Goal: Complete application form

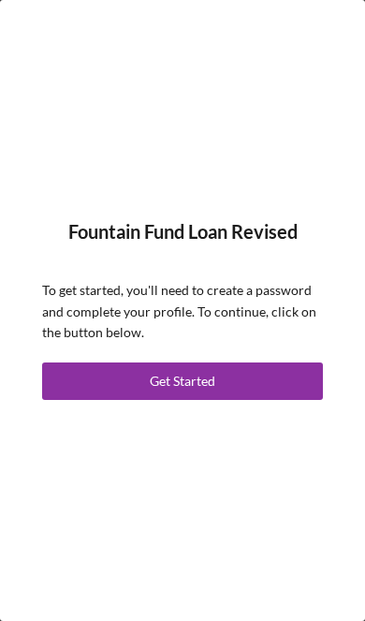
click at [257, 378] on button "Get Started" at bounding box center [182, 380] width 281 height 37
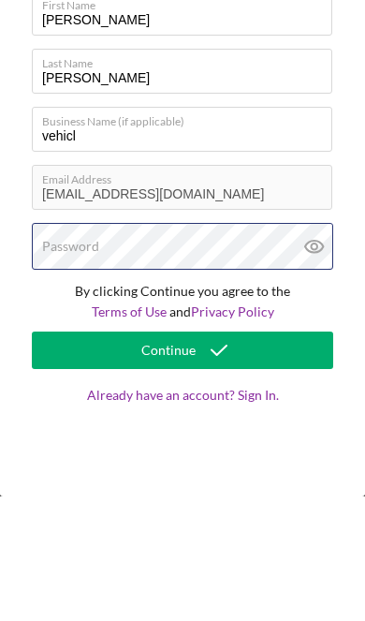
click at [216, 347] on div "Password" at bounding box center [182, 370] width 301 height 47
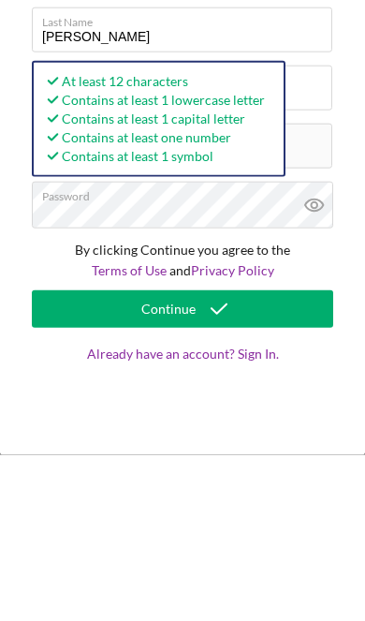
click at [321, 365] on icon at bounding box center [314, 371] width 18 height 12
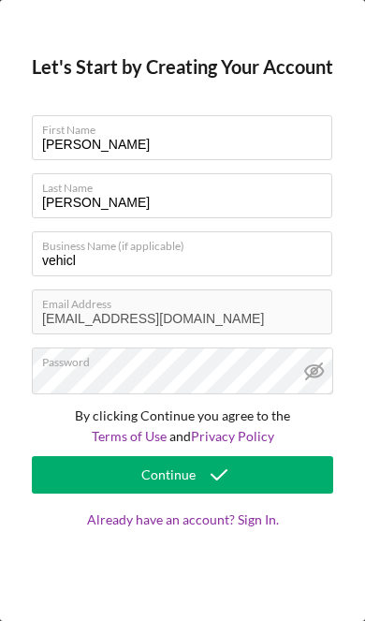
click at [260, 478] on button "Continue" at bounding box center [182, 474] width 301 height 37
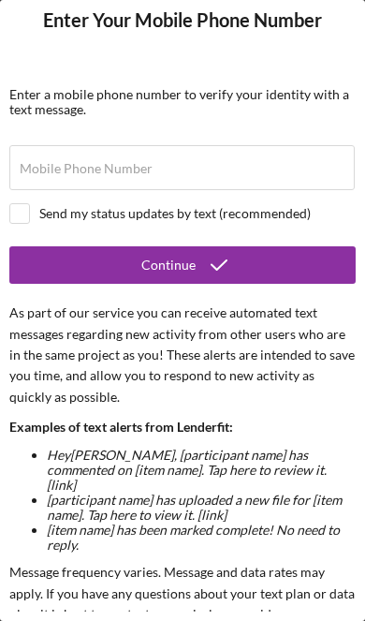
click at [9, 221] on div at bounding box center [19, 213] width 21 height 21
checkbox input "true"
click at [46, 168] on label "Mobile Phone Number" at bounding box center [86, 168] width 133 height 15
click at [46, 168] on input "Mobile Phone Number" at bounding box center [181, 167] width 345 height 45
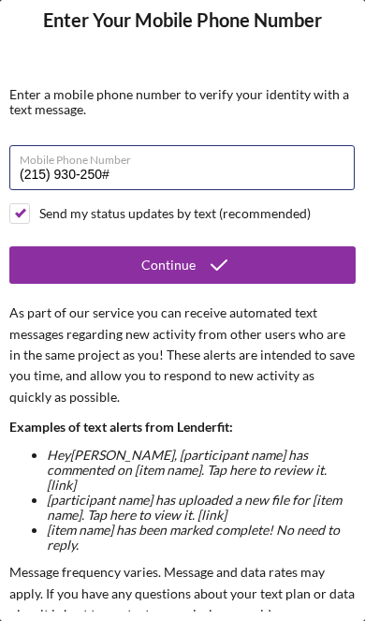
type input "[PHONE_NUMBER]"
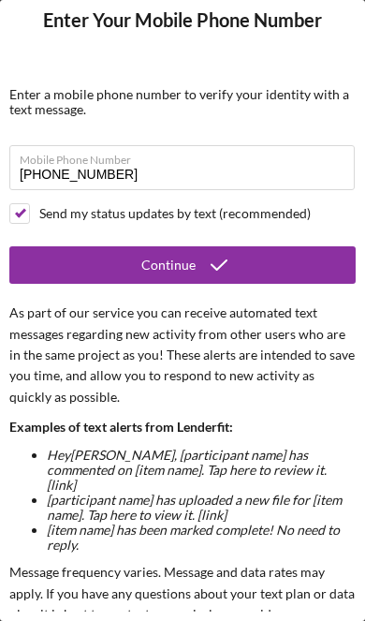
click at [301, 261] on button "Continue" at bounding box center [182, 264] width 346 height 37
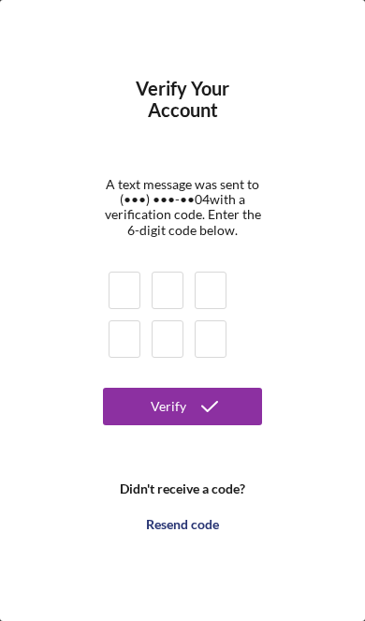
click at [129, 293] on input at bounding box center [125, 289] width 32 height 37
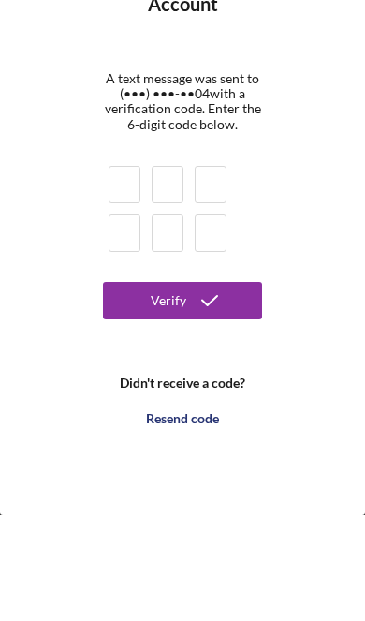
type input "7"
click at [183, 388] on button "Verify" at bounding box center [182, 406] width 159 height 37
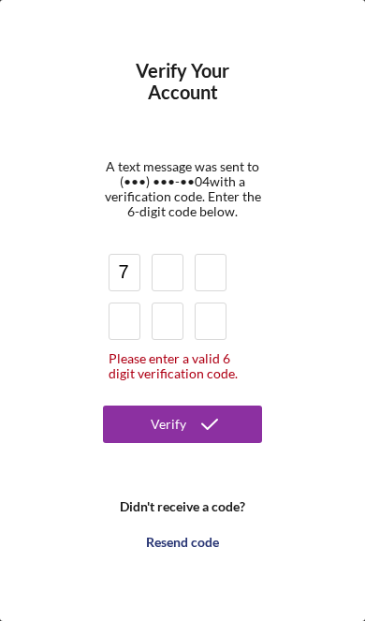
click at [170, 270] on input at bounding box center [168, 272] width 32 height 37
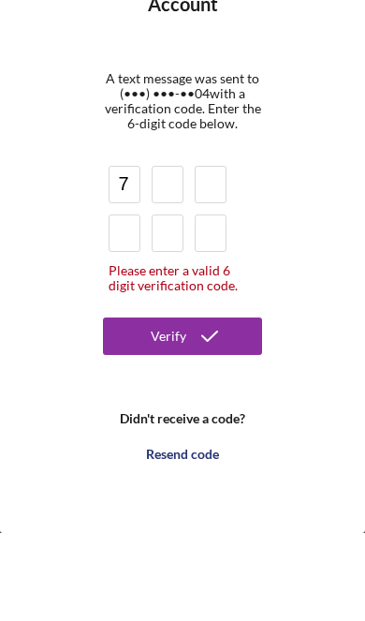
click at [233, 405] on button "Verify" at bounding box center [182, 423] width 159 height 37
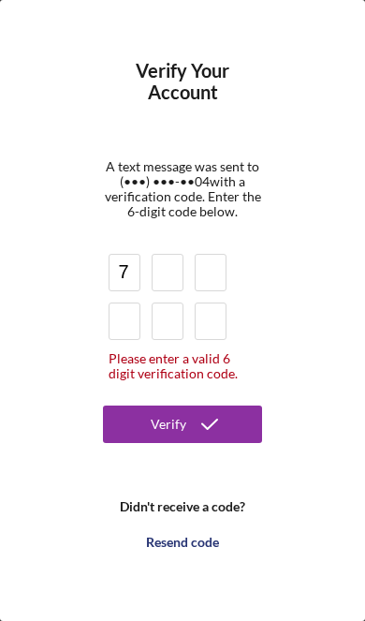
click at [198, 554] on div "Resend code" at bounding box center [182, 541] width 73 height 37
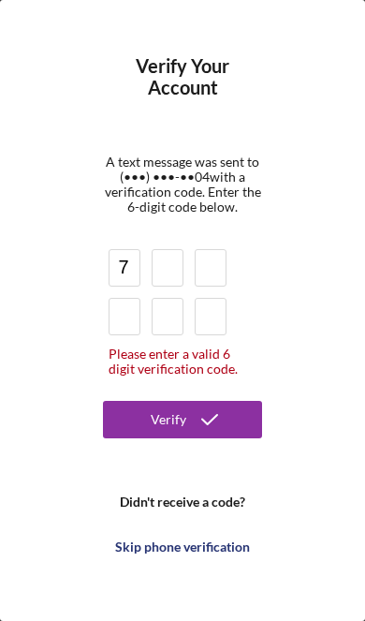
click at [128, 275] on input "7" at bounding box center [125, 267] width 32 height 37
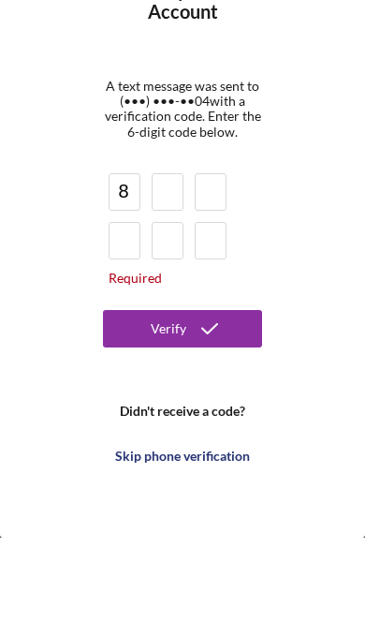
type input "8"
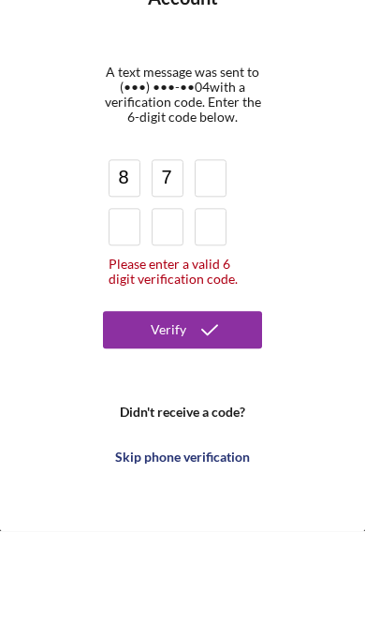
type input "7"
type input "6"
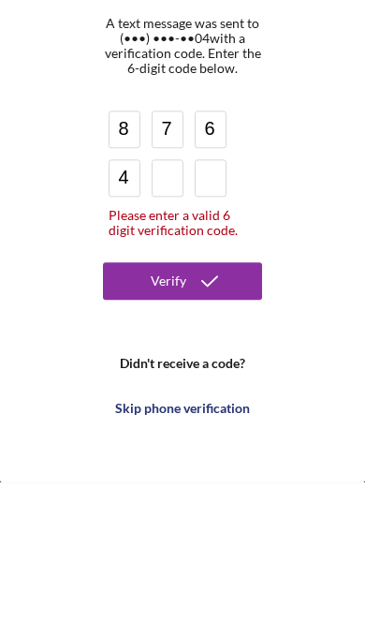
type input "4"
type input "5"
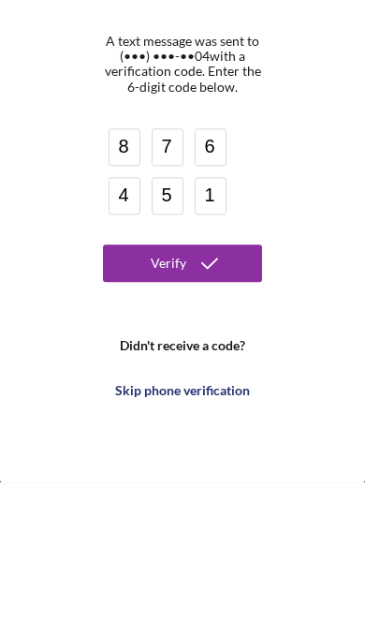
type input "1"
click at [229, 378] on icon "submit" at bounding box center [209, 401] width 47 height 47
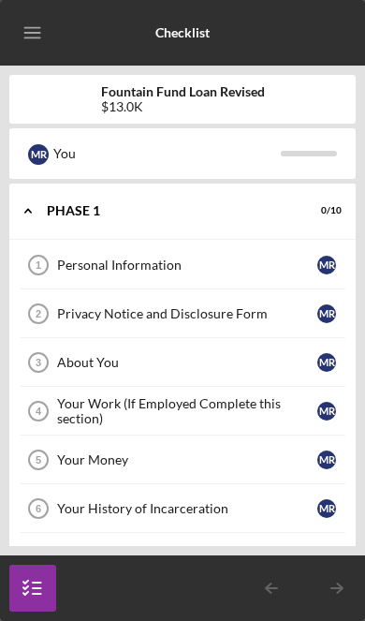
click at [286, 260] on div "Personal Information" at bounding box center [187, 264] width 260 height 15
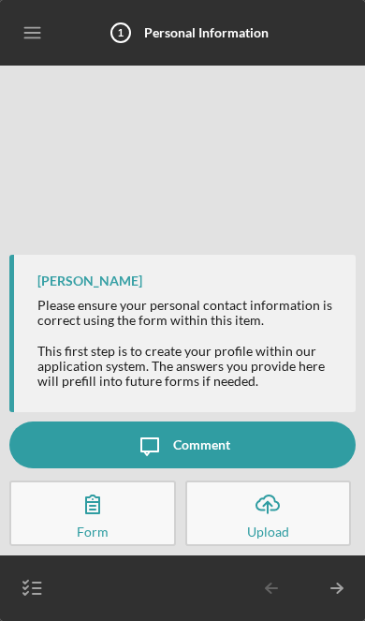
click at [122, 507] on button "Complete the Form Form" at bounding box center [92, 513] width 167 height 66
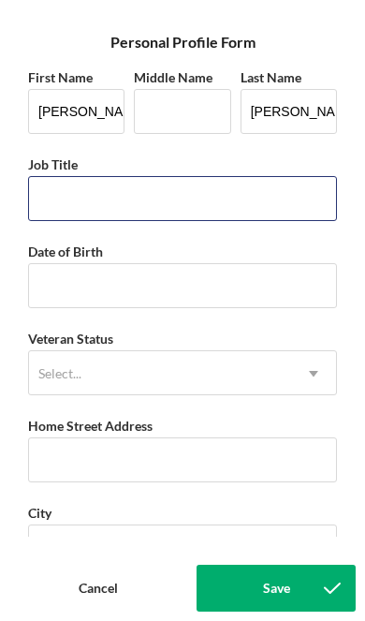
click at [256, 196] on input "Job Title" at bounding box center [182, 198] width 309 height 45
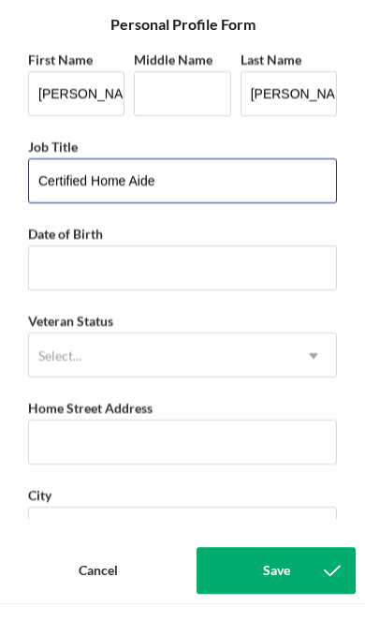
type input "Certified Home Aide"
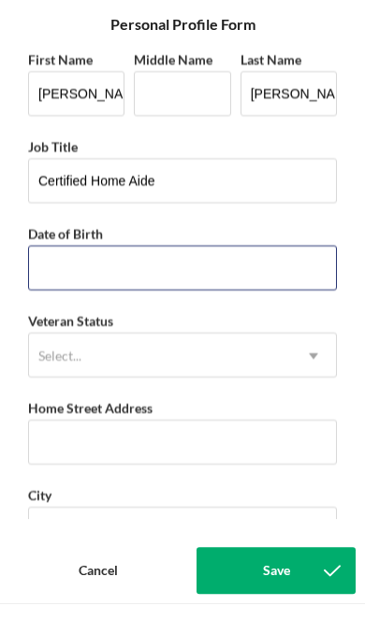
click at [52, 263] on input "Date of Birth" at bounding box center [182, 285] width 309 height 45
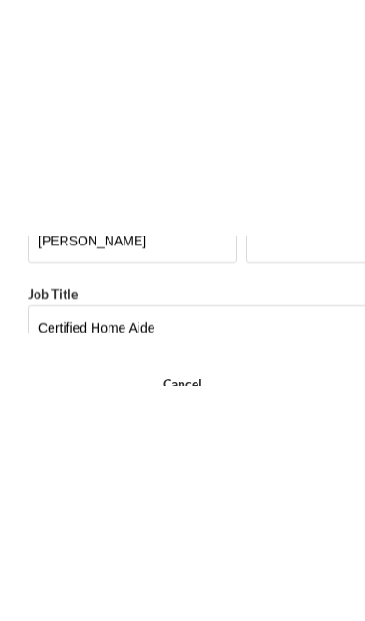
scroll to position [156, 0]
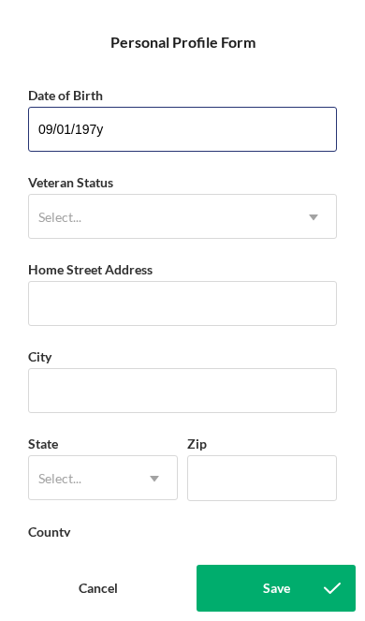
type input "[DATE]"
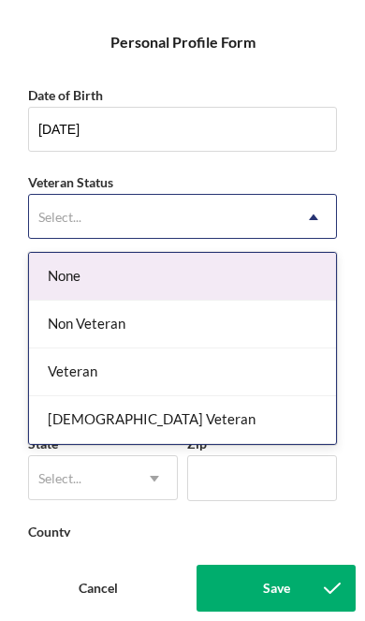
click at [236, 312] on div "Non Veteran" at bounding box center [182, 325] width 307 height 48
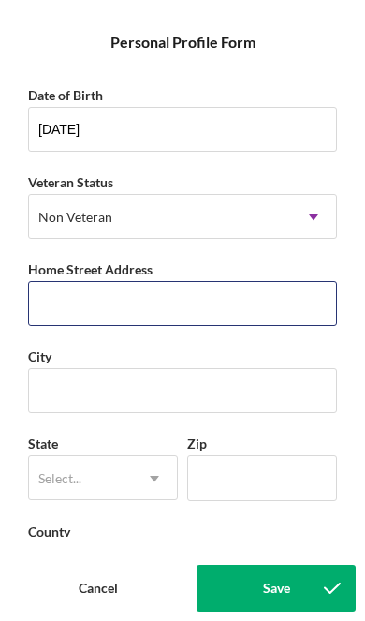
click at [246, 299] on input "Home Street Address" at bounding box center [182, 303] width 309 height 45
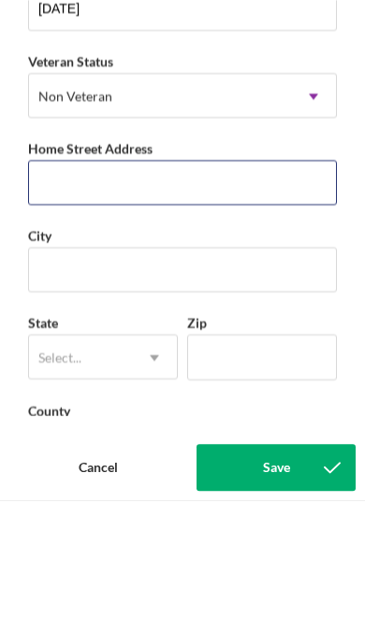
type input "[STREET_ADDRESS]"
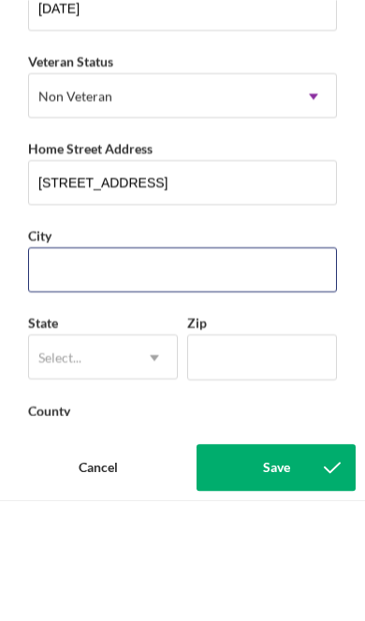
type input "[PERSON_NAME]"
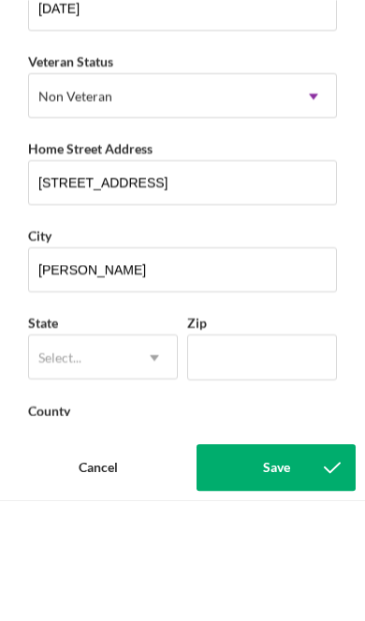
type input "PA"
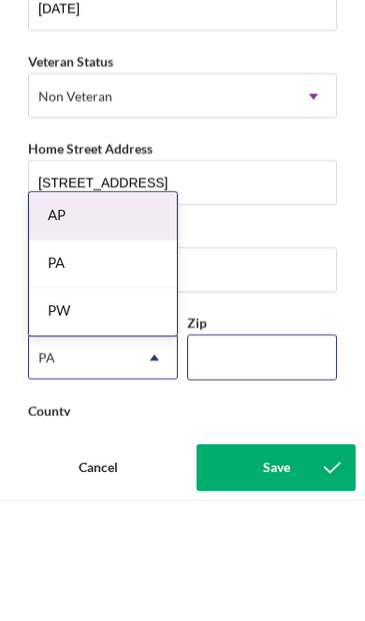
type input "19074"
click at [137, 360] on div "PA" at bounding box center [103, 384] width 148 height 48
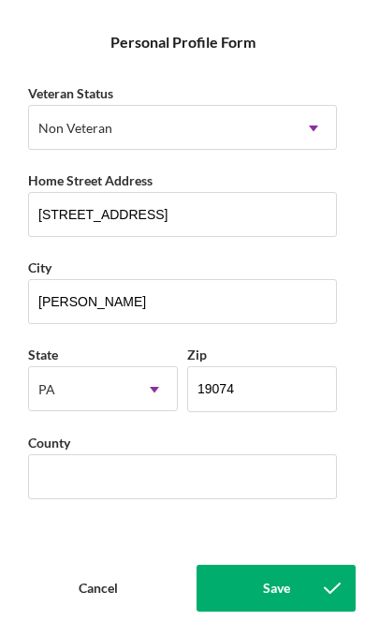
scroll to position [257, 0]
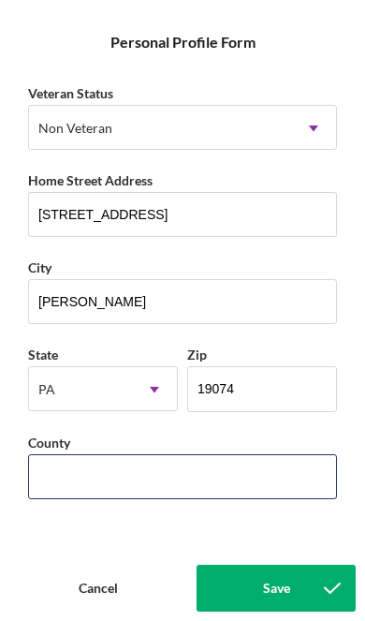
click at [241, 466] on input "County" at bounding box center [182, 476] width 309 height 45
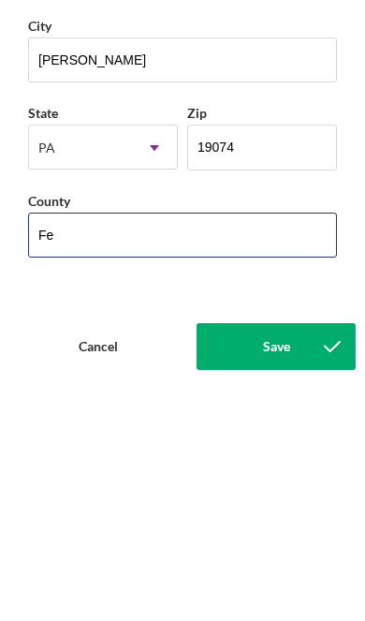
type input "F"
type input "C"
type input "Delco"
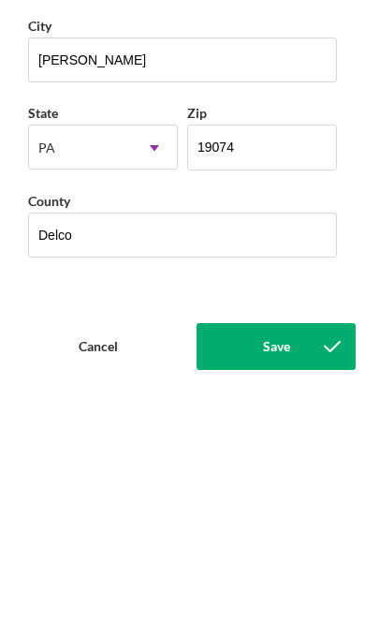
click at [335, 564] on icon "submit" at bounding box center [332, 587] width 47 height 47
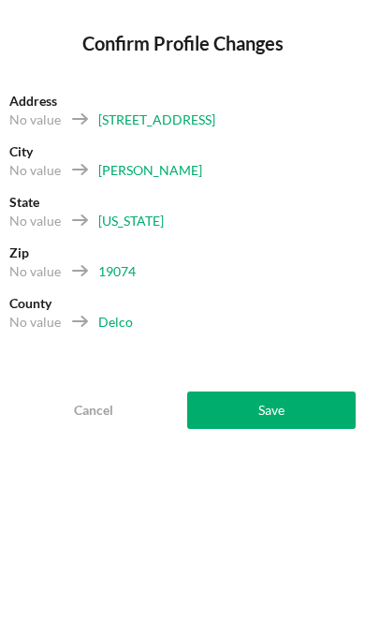
click at [297, 401] on button "Save" at bounding box center [271, 409] width 169 height 37
